Goal: Information Seeking & Learning: Learn about a topic

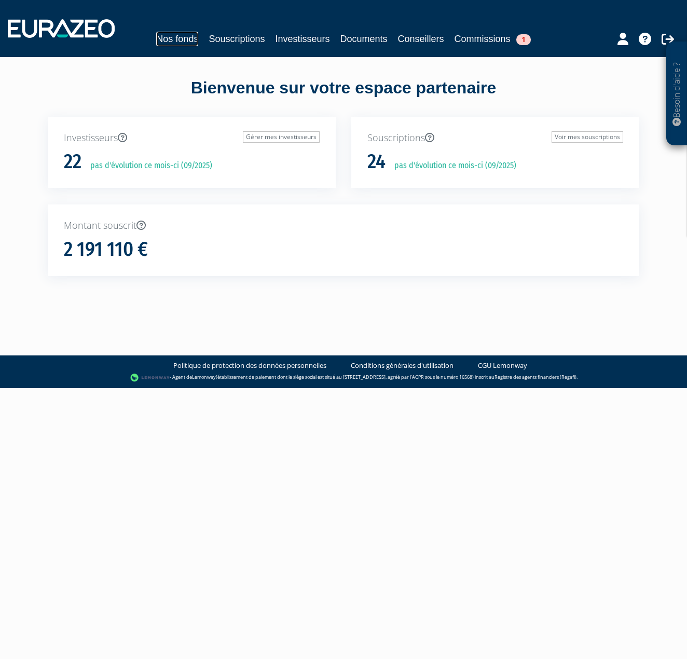
click at [173, 34] on link "Nos fonds" at bounding box center [177, 39] width 42 height 15
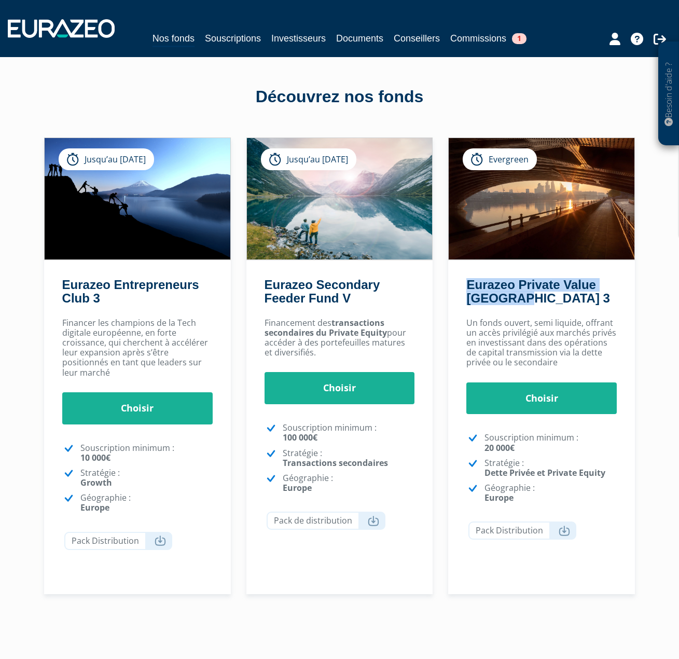
drag, startPoint x: 586, startPoint y: 303, endPoint x: 460, endPoint y: 284, distance: 126.9
click at [460, 284] on div "Eurazeo Private Value [GEOGRAPHIC_DATA] 3" at bounding box center [541, 294] width 187 height 33
copy link "Eurazeo Private Value [GEOGRAPHIC_DATA] 3"
click at [548, 356] on p "Un fonds ouvert, semi liquide, offrant un accès privilégié aux marchés privés e…" at bounding box center [541, 343] width 150 height 50
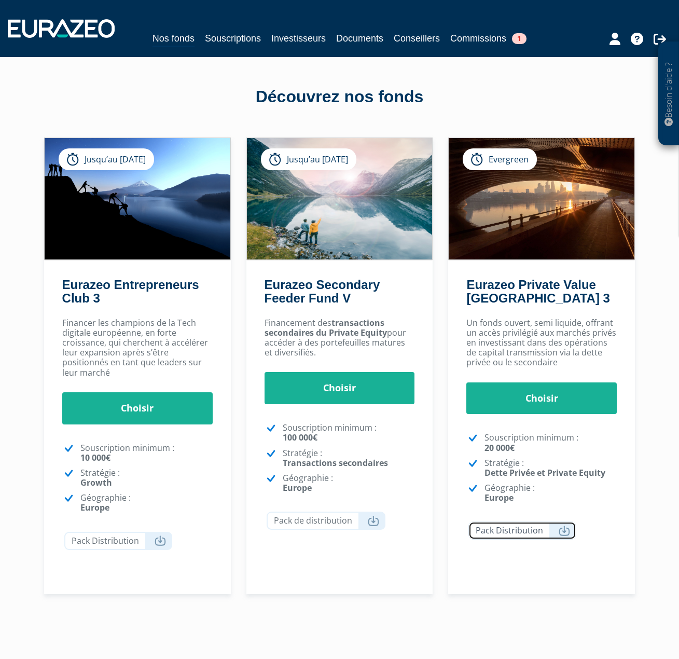
click at [540, 531] on link "Pack Distribution" at bounding box center [522, 530] width 108 height 18
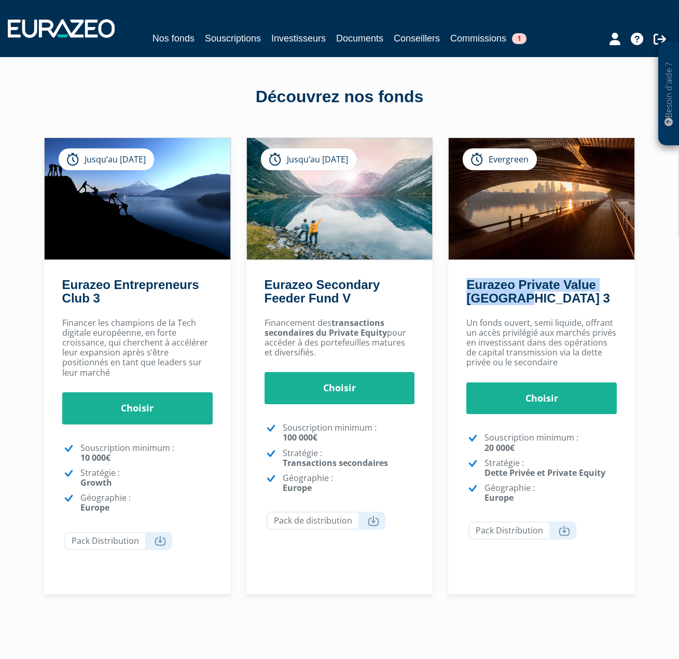
drag, startPoint x: 583, startPoint y: 294, endPoint x: 466, endPoint y: 284, distance: 117.6
click at [466, 284] on h2 "Eurazeo Private Value [GEOGRAPHIC_DATA] 3" at bounding box center [539, 294] width 147 height 32
copy link "Eurazeo Private Value [GEOGRAPHIC_DATA] 3"
